Goal: Check status: Check status

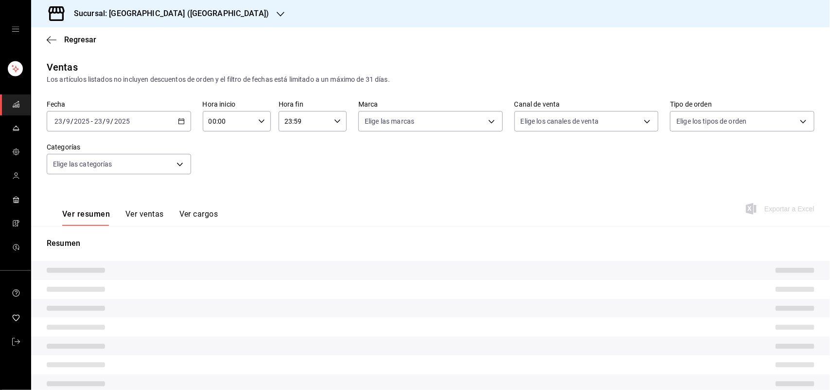
type input "ad5c7ce8-09c3-4353-8fa5-0bd3f2c3ed7d"
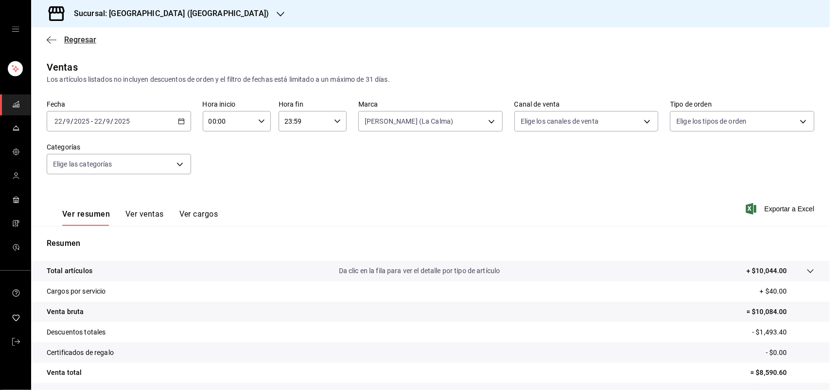
click at [86, 37] on span "Regresar" at bounding box center [80, 39] width 32 height 9
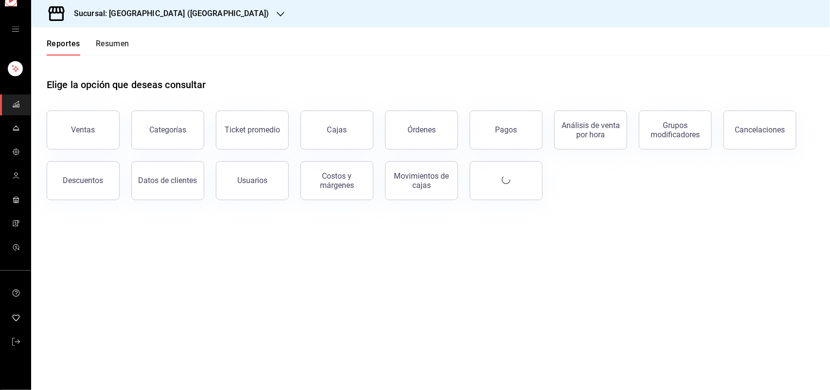
click at [86, 37] on div "Reportes Resumen" at bounding box center [80, 41] width 98 height 28
click at [419, 180] on div "Movimientos de cajas" at bounding box center [422, 180] width 60 height 18
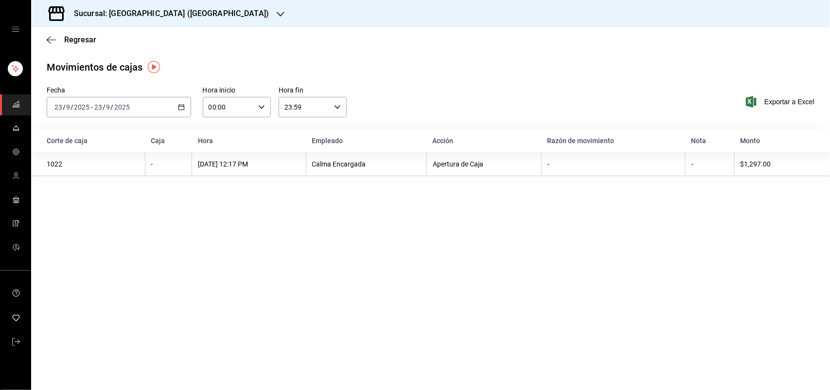
click at [183, 104] on icon "button" at bounding box center [181, 107] width 7 height 7
click at [127, 158] on span "Ayer" at bounding box center [92, 158] width 75 height 10
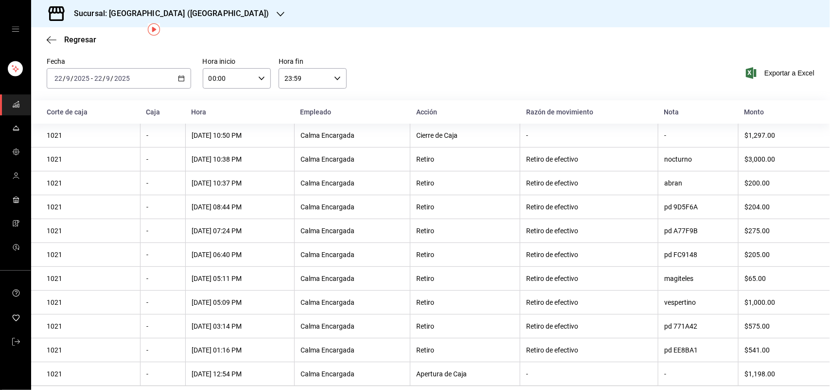
scroll to position [38, 0]
